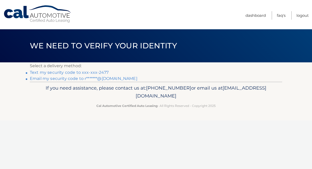
click at [100, 72] on link "Text my security code to xxx-xxx-2477" at bounding box center [69, 72] width 79 height 5
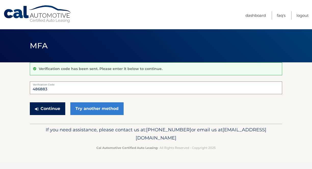
type input "486883"
click at [46, 109] on button "Continue" at bounding box center [47, 109] width 35 height 13
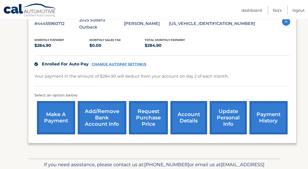
scroll to position [98, 0]
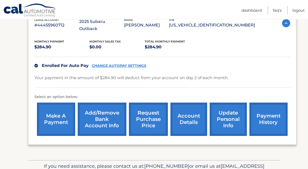
click at [189, 117] on link "account details" at bounding box center [189, 119] width 37 height 33
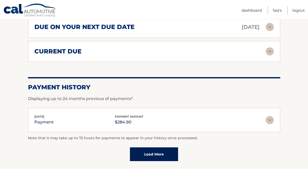
scroll to position [367, 0]
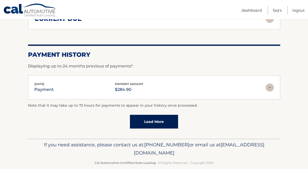
click at [153, 115] on link "Load More" at bounding box center [154, 122] width 48 height 14
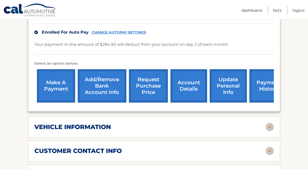
scroll to position [132, 0]
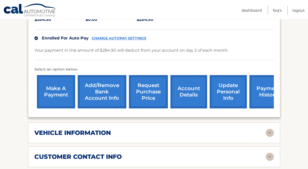
click at [190, 90] on link "account details" at bounding box center [189, 91] width 37 height 33
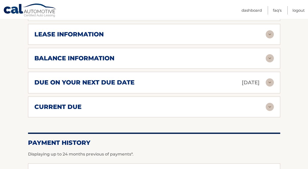
scroll to position [280, 0]
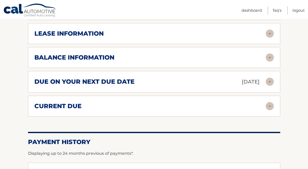
click at [174, 54] on div "balance information" at bounding box center [150, 58] width 232 height 8
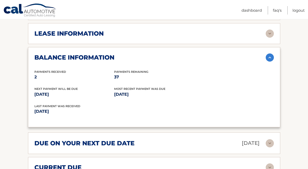
click at [269, 54] on img at bounding box center [270, 58] width 8 height 8
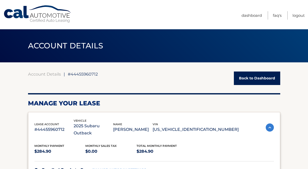
scroll to position [0, 0]
click at [276, 15] on link "FAQ's" at bounding box center [277, 15] width 9 height 8
